Goal: Communication & Community: Participate in discussion

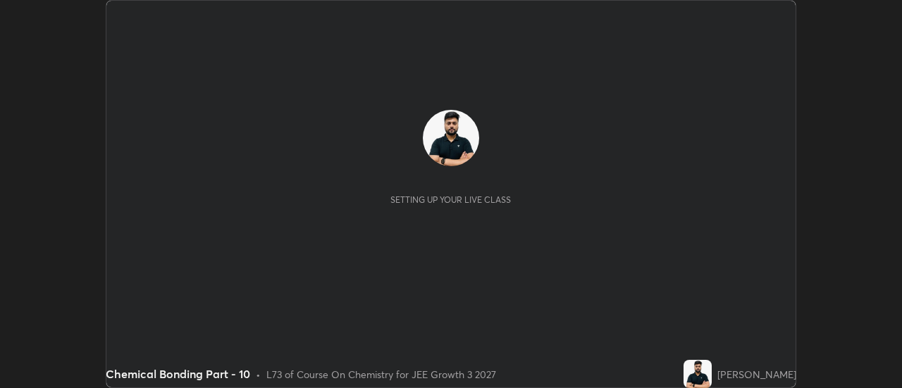
scroll to position [388, 901]
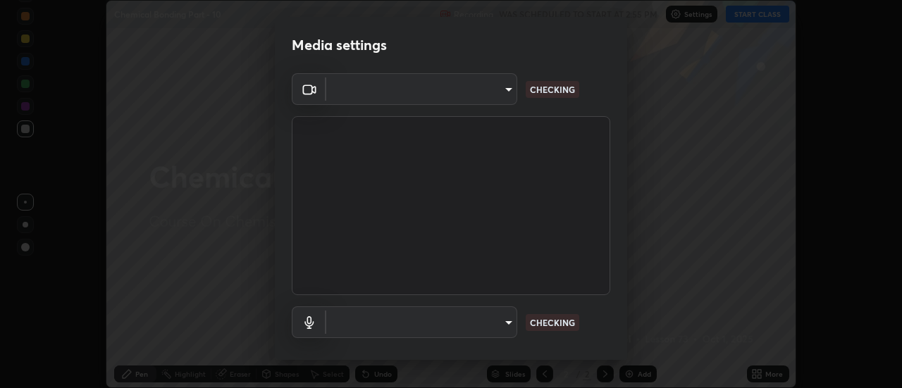
type input "6db99b6eec43879c9c37220b589585cee9a8a2a9ecad64e3b740b2de92d68dc4"
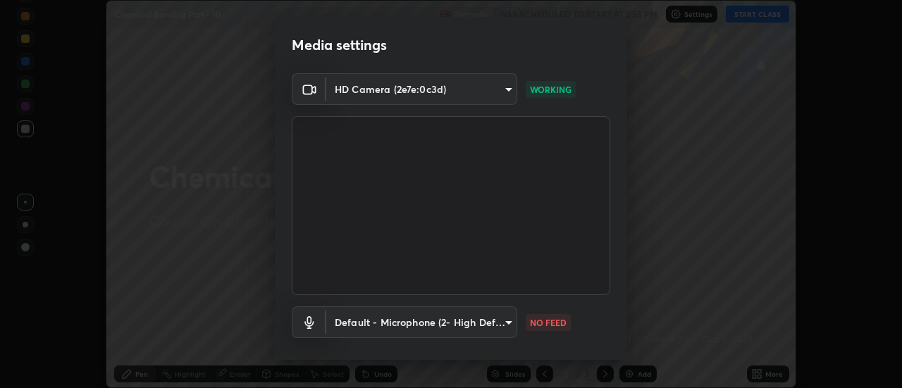
click at [483, 320] on body "Erase all Chemical Bonding Part - 10 Recording WAS SCHEDULED TO START AT 2:55 P…" at bounding box center [451, 194] width 902 height 388
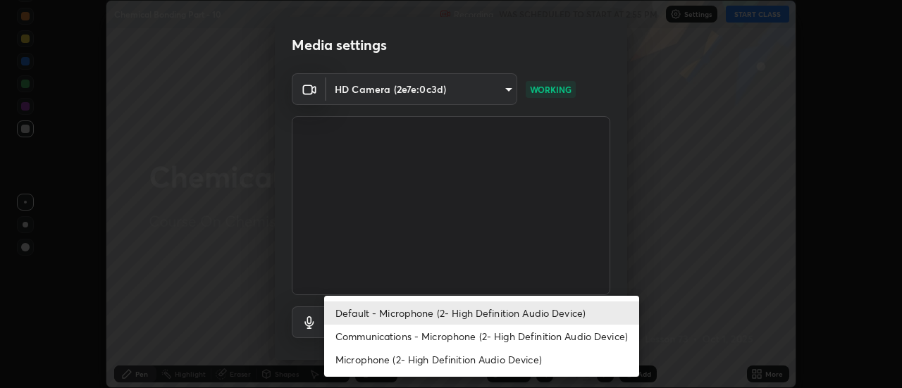
click at [436, 332] on li "Communications - Microphone (2- High Definition Audio Device)" at bounding box center [481, 336] width 315 height 23
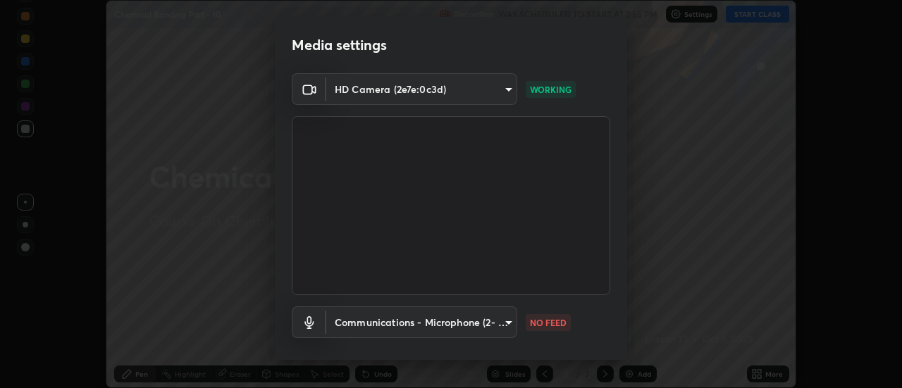
click at [421, 319] on body "Erase all Chemical Bonding Part - 10 Recording WAS SCHEDULED TO START AT 2:55 P…" at bounding box center [451, 194] width 902 height 388
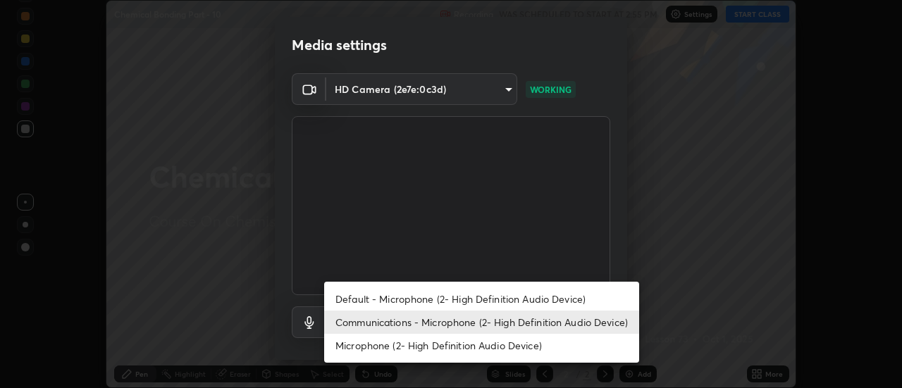
click at [407, 299] on li "Default - Microphone (2- High Definition Audio Device)" at bounding box center [481, 298] width 315 height 23
type input "default"
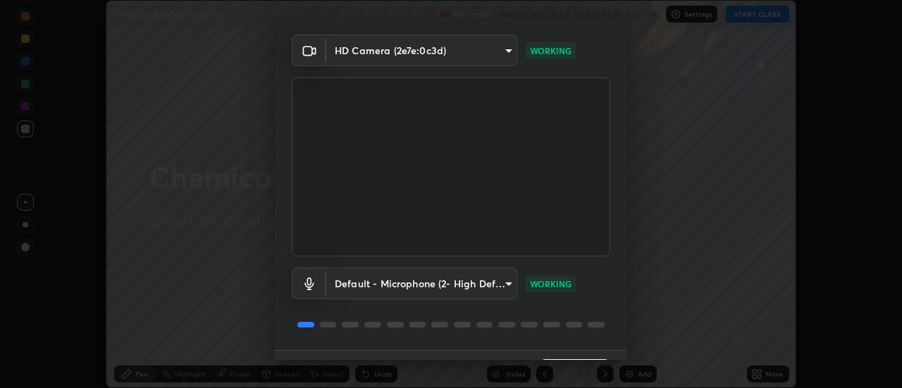
scroll to position [74, 0]
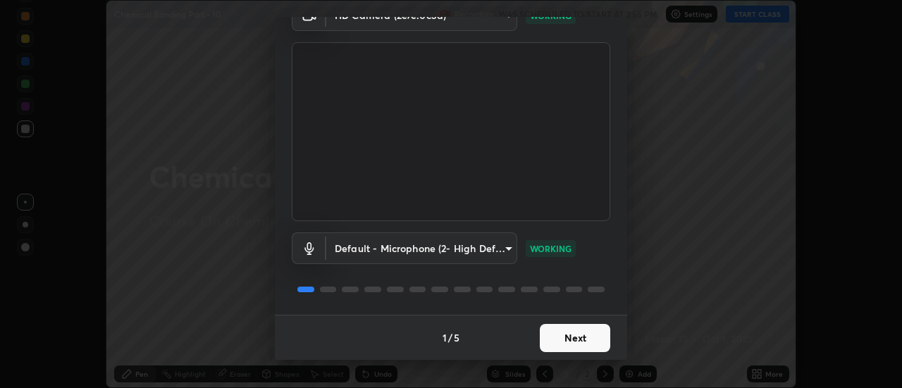
click at [576, 337] on button "Next" at bounding box center [575, 338] width 70 height 28
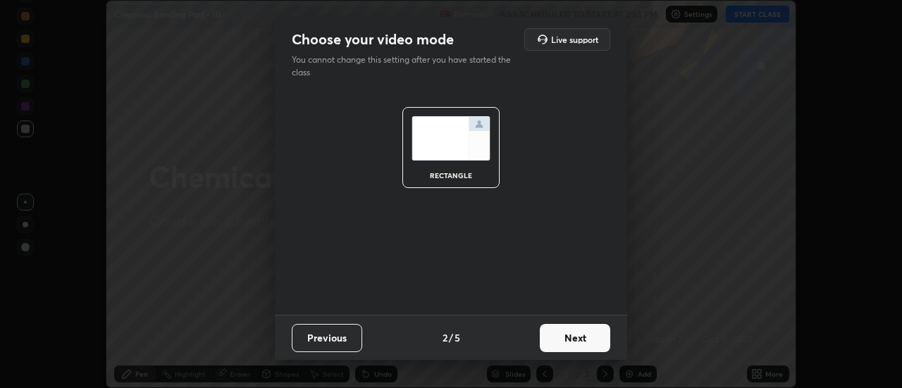
click at [595, 348] on button "Next" at bounding box center [575, 338] width 70 height 28
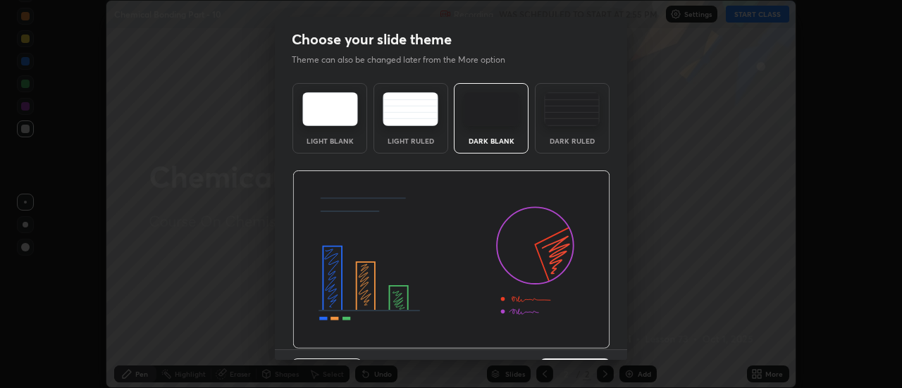
scroll to position [35, 0]
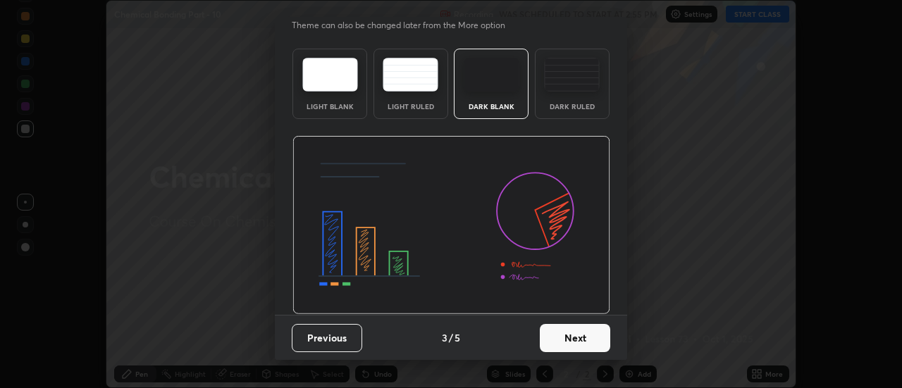
click at [597, 343] on button "Next" at bounding box center [575, 338] width 70 height 28
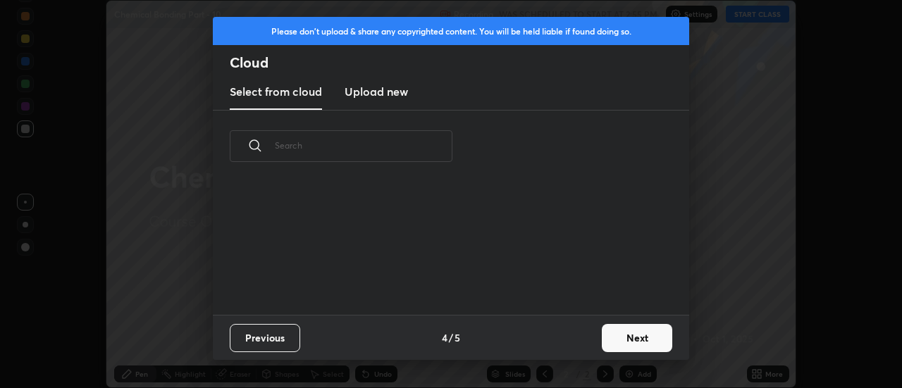
click at [593, 340] on div "Previous 4 / 5 Next" at bounding box center [451, 337] width 476 height 45
click at [588, 335] on div "Previous 4 / 5 Next" at bounding box center [451, 337] width 476 height 45
click at [602, 339] on button "Next" at bounding box center [637, 338] width 70 height 28
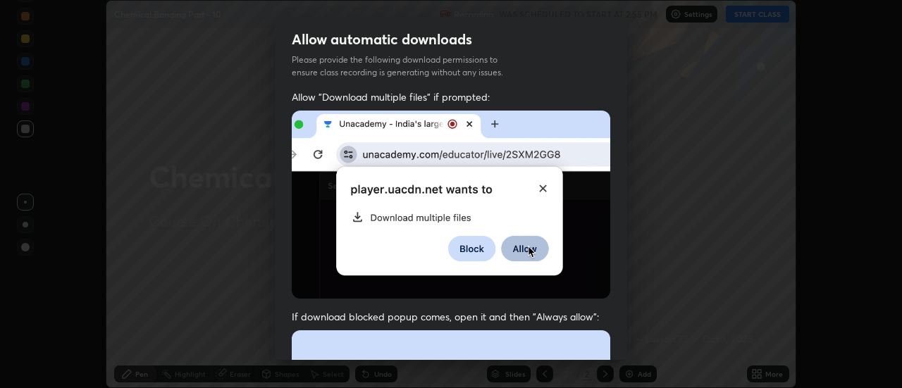
click at [611, 342] on div "Allow "Download multiple files" if prompted: If download blocked popup comes, o…" at bounding box center [451, 386] width 352 height 593
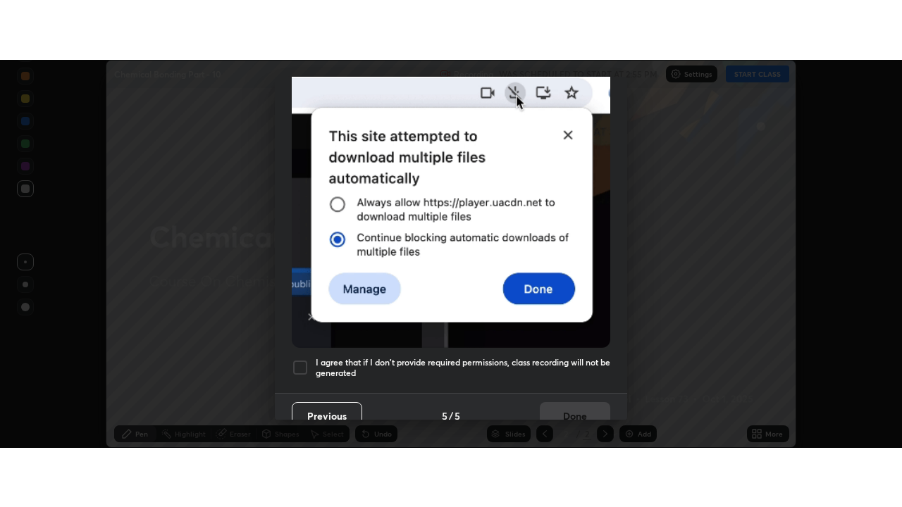
scroll to position [361, 0]
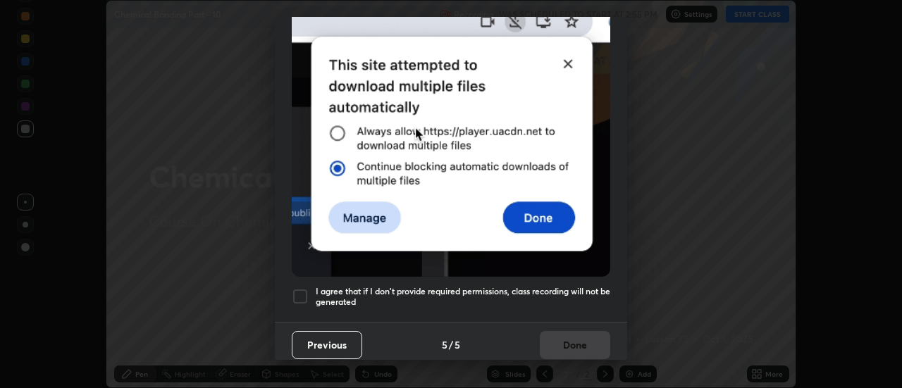
click at [303, 288] on div at bounding box center [300, 296] width 17 height 17
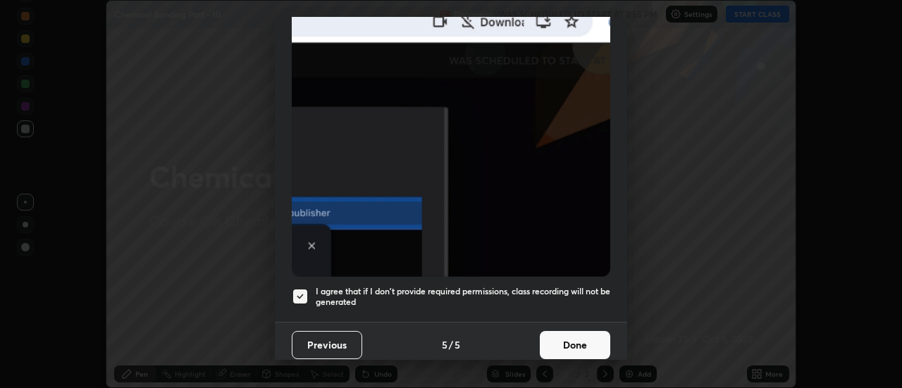
click at [571, 331] on button "Done" at bounding box center [575, 345] width 70 height 28
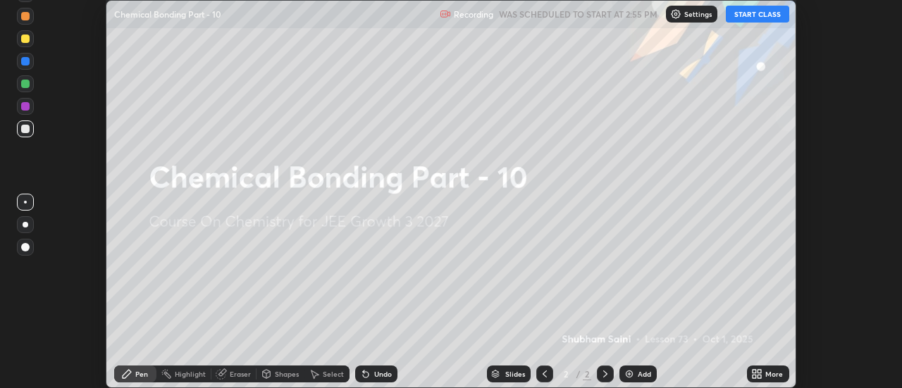
click at [769, 378] on div "More" at bounding box center [774, 374] width 18 height 7
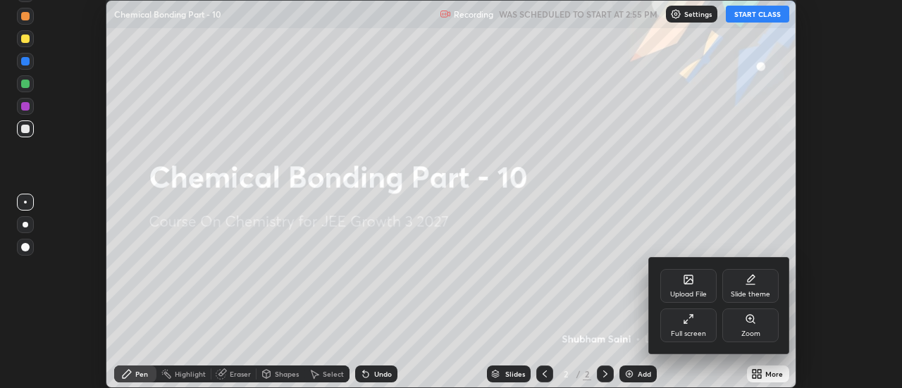
click at [698, 326] on div "Full screen" at bounding box center [688, 326] width 56 height 34
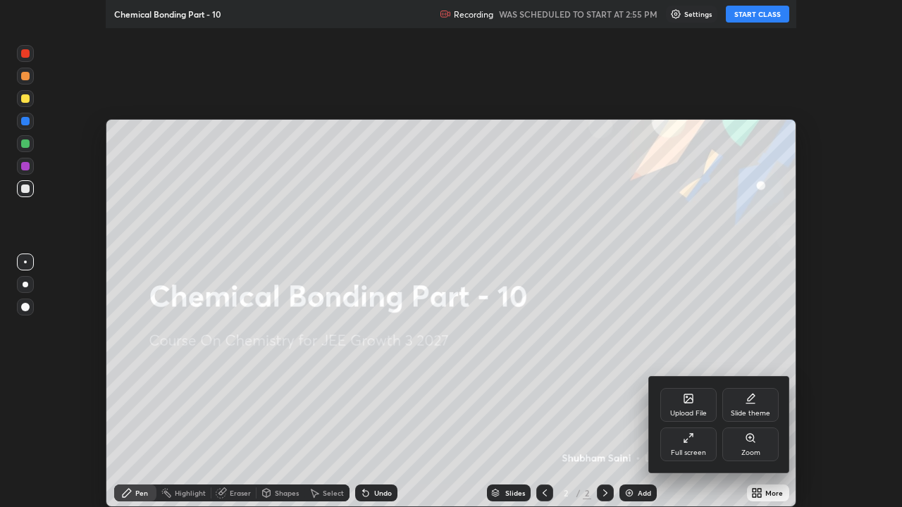
scroll to position [507, 902]
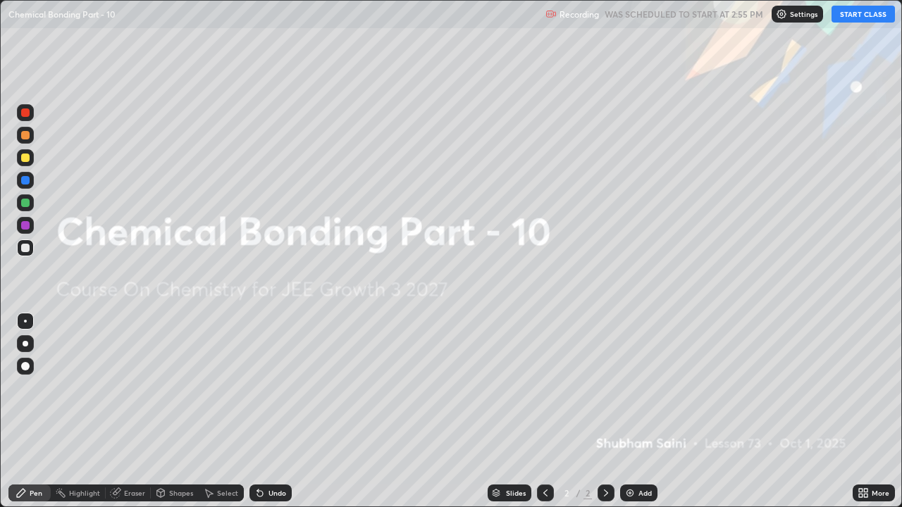
click at [865, 16] on button "START CLASS" at bounding box center [862, 14] width 63 height 17
click at [638, 388] on div "Add" at bounding box center [644, 493] width 13 height 7
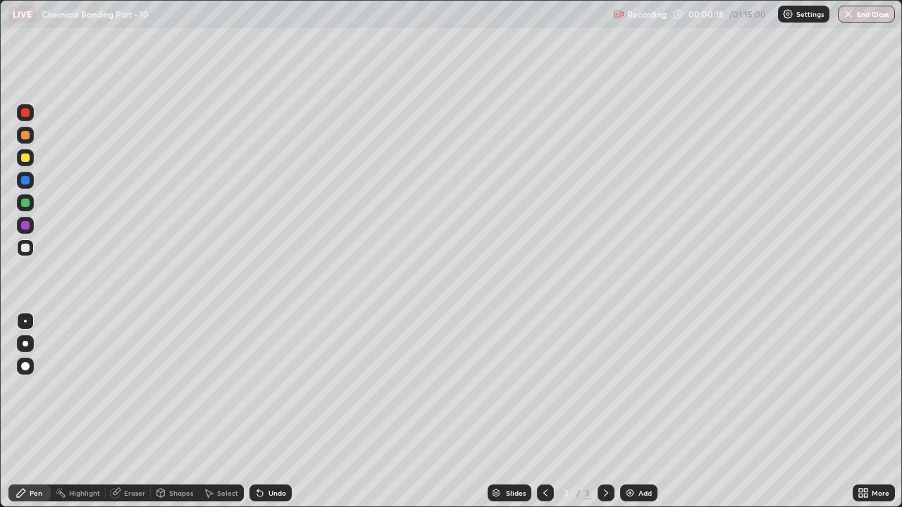
click at [29, 159] on div at bounding box center [25, 158] width 8 height 8
click at [27, 346] on div at bounding box center [25, 343] width 17 height 17
click at [285, 388] on div "Undo" at bounding box center [270, 493] width 42 height 17
click at [286, 388] on div "Undo" at bounding box center [270, 493] width 42 height 17
click at [280, 388] on div "Undo" at bounding box center [277, 493] width 18 height 7
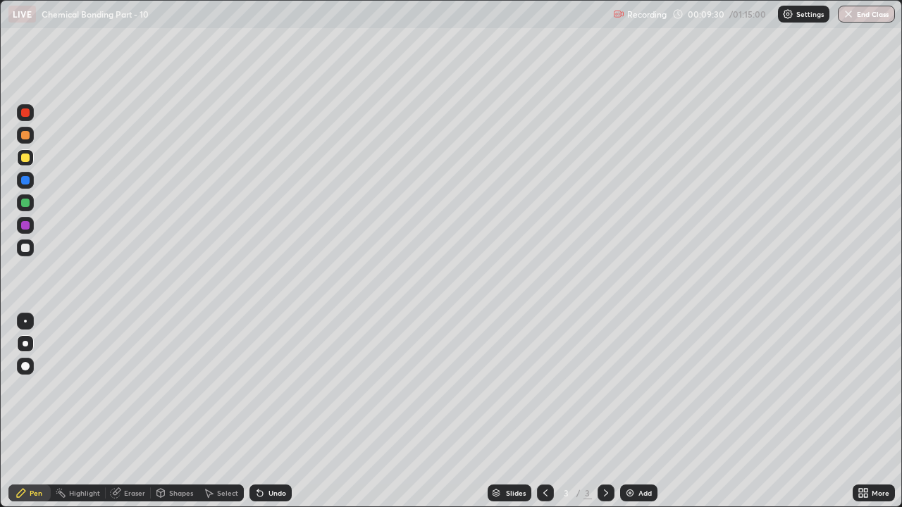
click at [645, 388] on div "Add" at bounding box center [638, 493] width 37 height 17
click at [23, 206] on div at bounding box center [25, 203] width 8 height 8
click at [179, 388] on div "Shapes" at bounding box center [181, 493] width 24 height 7
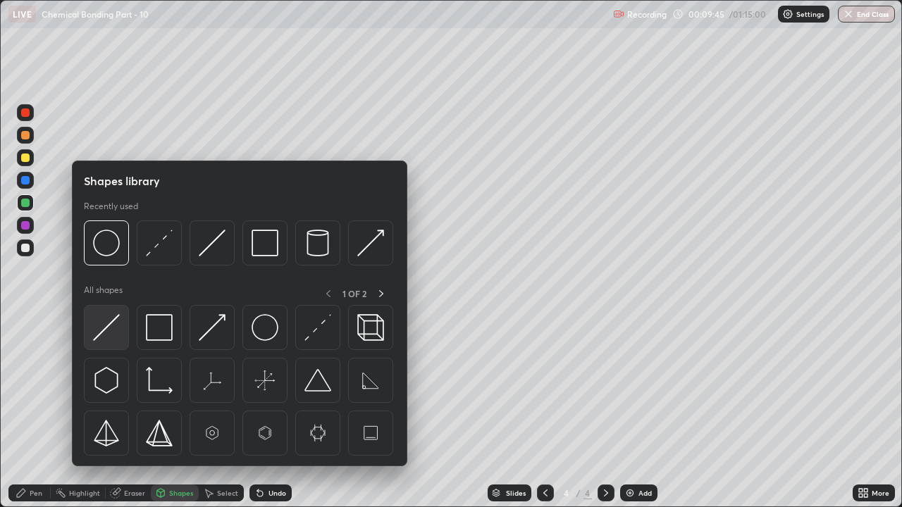
click at [104, 325] on img at bounding box center [106, 327] width 27 height 27
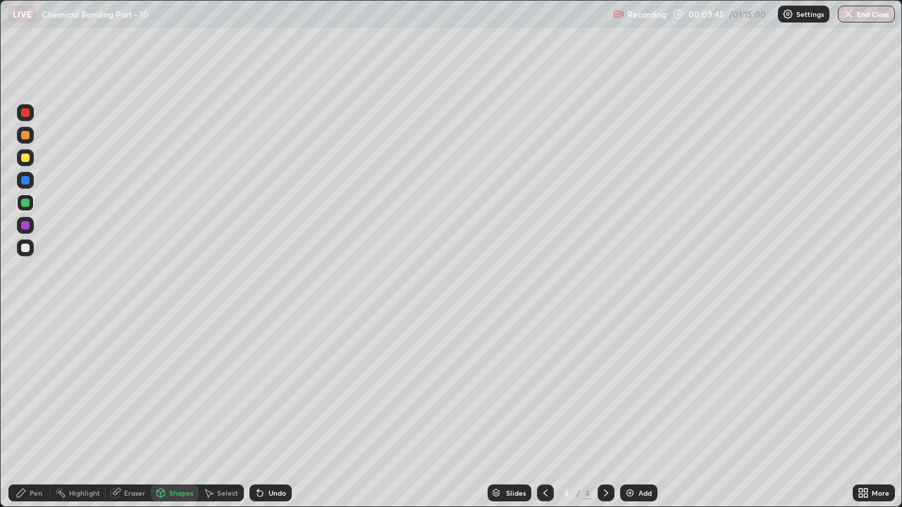
click at [21, 247] on div at bounding box center [25, 248] width 8 height 8
click at [26, 388] on div "Pen" at bounding box center [29, 493] width 42 height 17
click at [277, 388] on div "Undo" at bounding box center [277, 493] width 18 height 7
click at [286, 388] on div "Undo" at bounding box center [270, 493] width 42 height 17
click at [180, 388] on div "Shapes" at bounding box center [175, 493] width 48 height 17
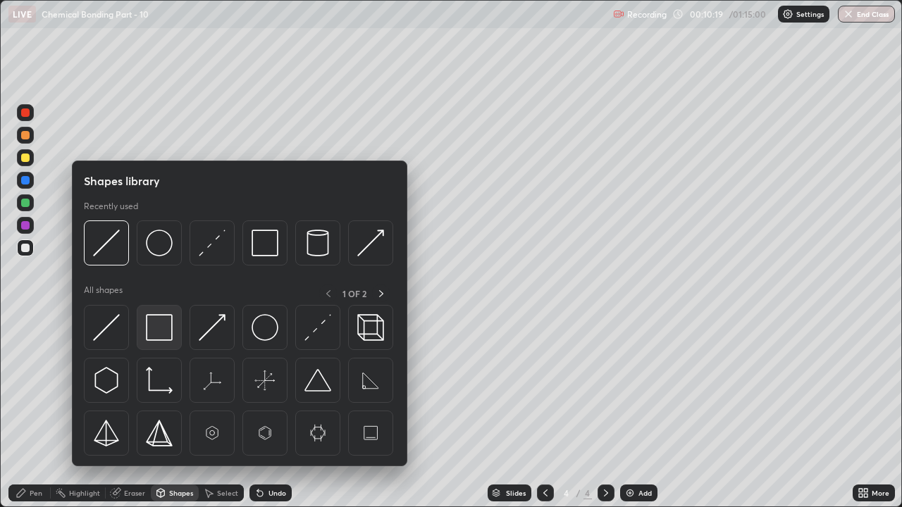
click at [161, 326] on img at bounding box center [159, 327] width 27 height 27
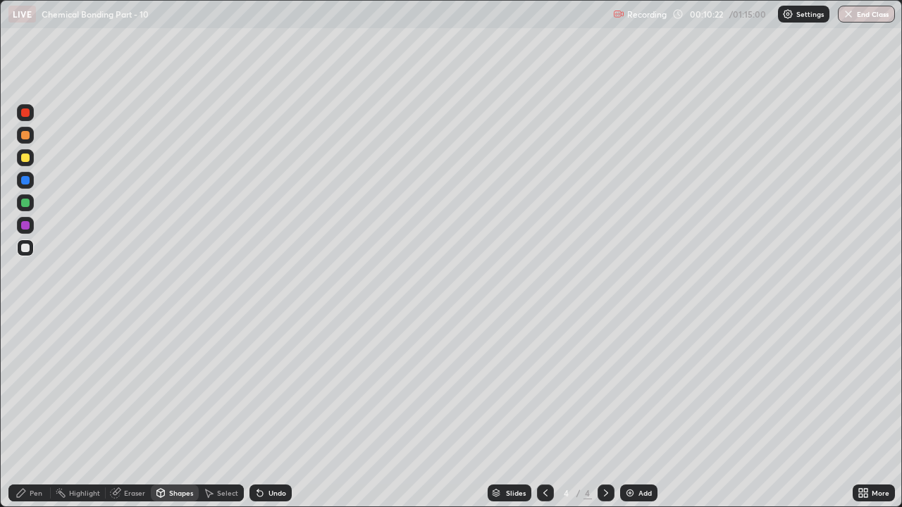
click at [37, 388] on div "Pen" at bounding box center [36, 493] width 13 height 7
click at [20, 205] on div at bounding box center [25, 202] width 17 height 17
click at [280, 388] on div "Undo" at bounding box center [277, 493] width 18 height 7
click at [271, 388] on div "Undo" at bounding box center [270, 493] width 42 height 17
click at [25, 247] on div at bounding box center [25, 248] width 8 height 8
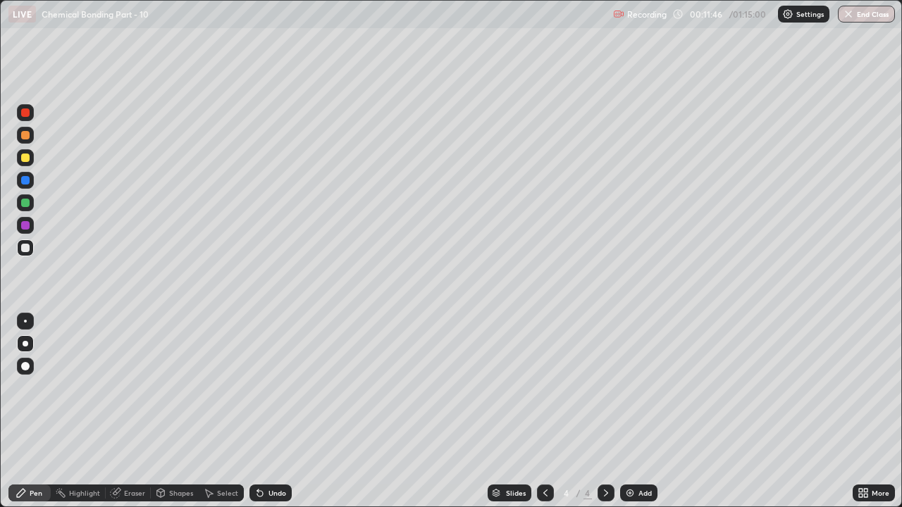
click at [24, 158] on div at bounding box center [25, 158] width 8 height 8
click at [280, 388] on div "Undo" at bounding box center [270, 493] width 42 height 17
click at [273, 388] on div "Undo" at bounding box center [270, 493] width 42 height 17
click at [271, 388] on div "Undo" at bounding box center [277, 493] width 18 height 7
click at [283, 388] on div "Undo" at bounding box center [270, 493] width 42 height 17
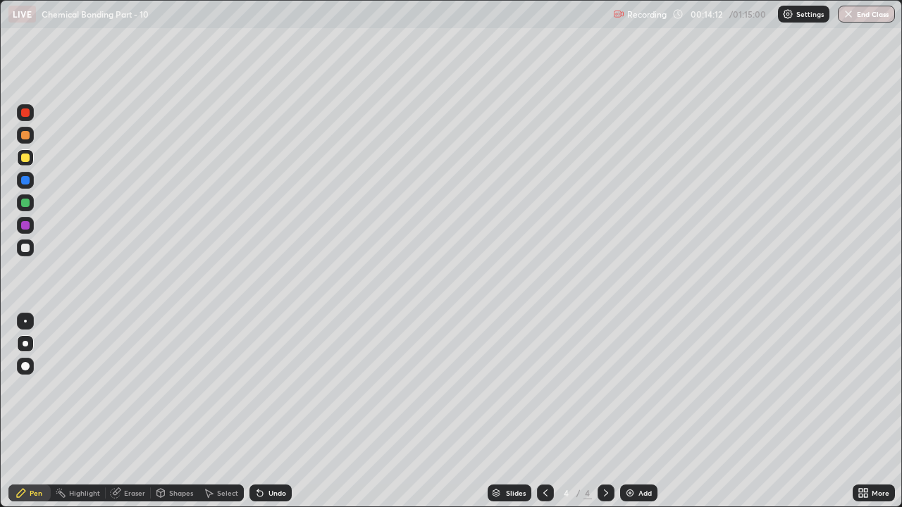
click at [26, 228] on div at bounding box center [25, 225] width 8 height 8
click at [643, 388] on div "Add" at bounding box center [644, 493] width 13 height 7
click at [23, 161] on div at bounding box center [25, 158] width 8 height 8
click at [171, 388] on div "Shapes" at bounding box center [181, 493] width 24 height 7
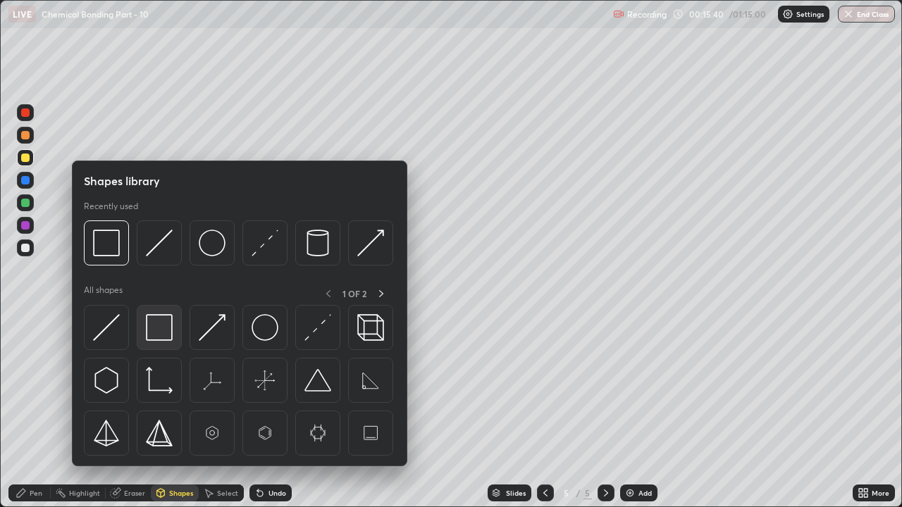
click at [147, 327] on img at bounding box center [159, 327] width 27 height 27
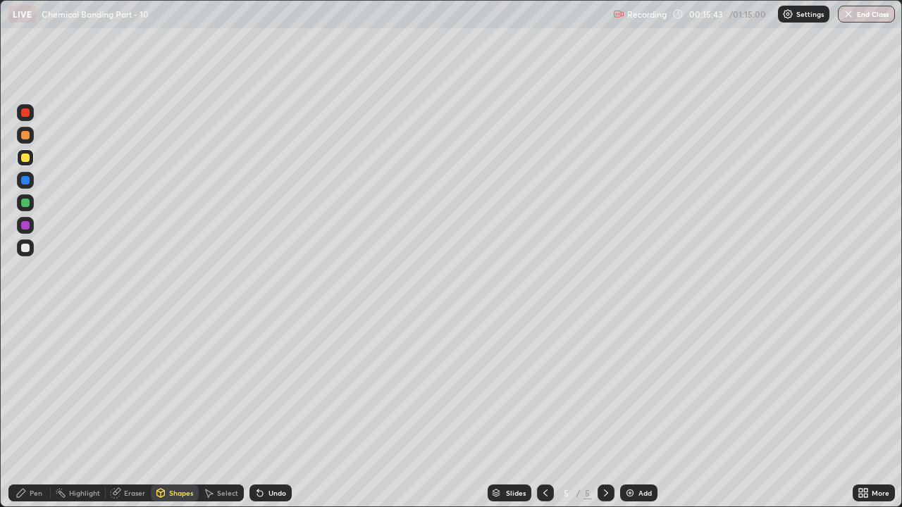
click at [30, 388] on div "Pen" at bounding box center [29, 493] width 42 height 17
click at [30, 254] on div at bounding box center [25, 248] width 17 height 17
click at [26, 135] on div at bounding box center [25, 135] width 8 height 8
click at [542, 388] on icon at bounding box center [545, 493] width 11 height 11
click at [605, 388] on icon at bounding box center [605, 493] width 11 height 11
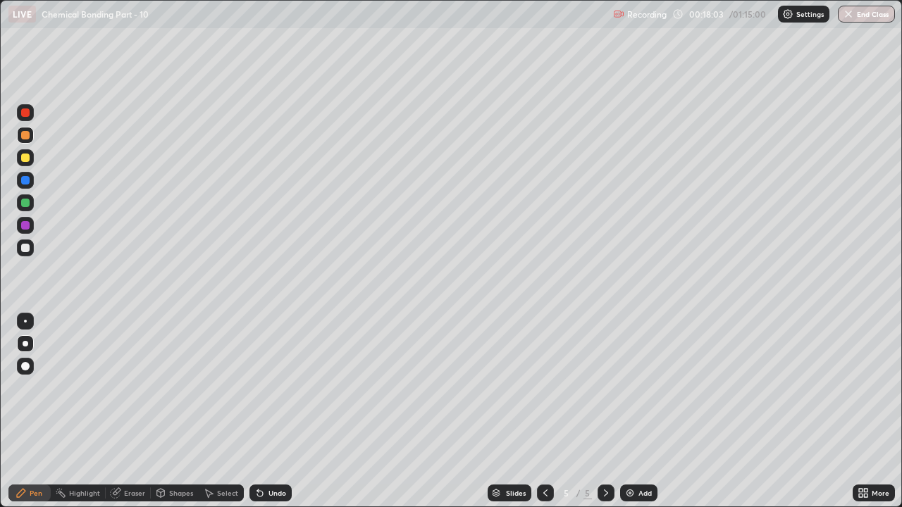
click at [277, 388] on div "Undo" at bounding box center [277, 493] width 18 height 7
click at [27, 227] on div at bounding box center [25, 225] width 8 height 8
click at [124, 388] on div "Eraser" at bounding box center [134, 493] width 21 height 7
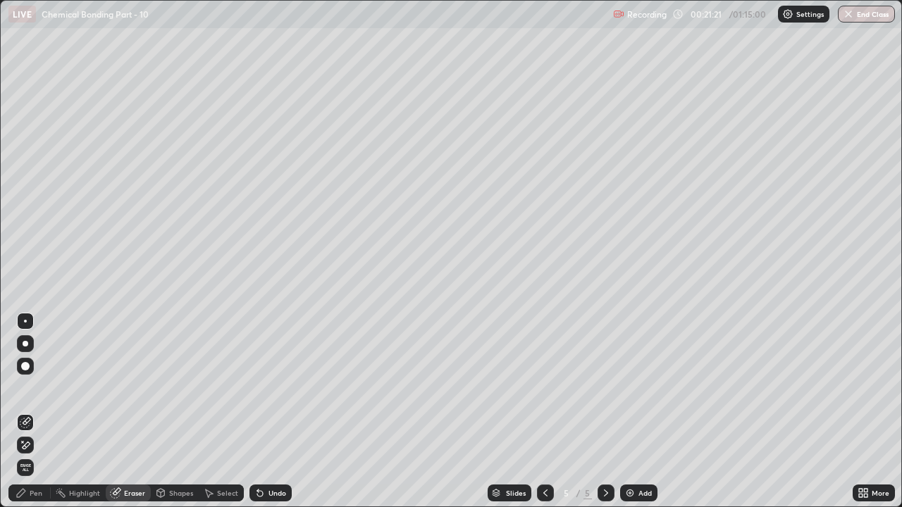
click at [23, 388] on icon at bounding box center [25, 446] width 11 height 12
click at [543, 388] on icon at bounding box center [545, 493] width 11 height 11
click at [31, 388] on div "Pen" at bounding box center [29, 493] width 42 height 17
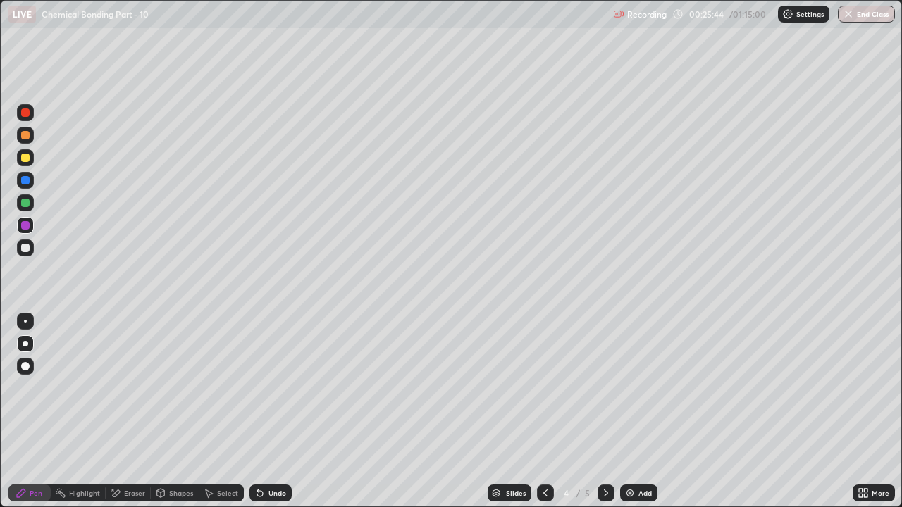
click at [605, 388] on icon at bounding box center [605, 493] width 11 height 11
